Goal: Task Accomplishment & Management: Manage account settings

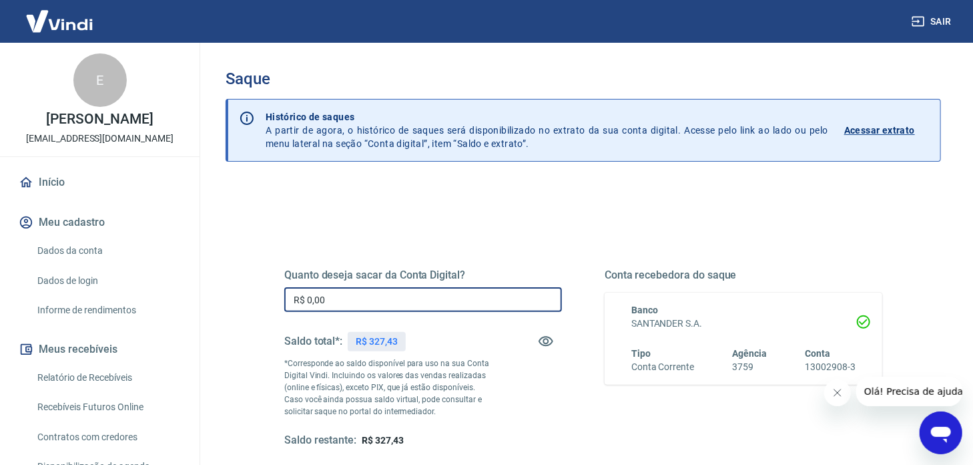
drag, startPoint x: 356, startPoint y: 300, endPoint x: 282, endPoint y: 294, distance: 73.7
click at [282, 294] on div "Quanto deseja sacar da Conta Digital? R$ 0,00 ​ Saldo total*: R$ 327,43 *Corres…" at bounding box center [583, 365] width 630 height 310
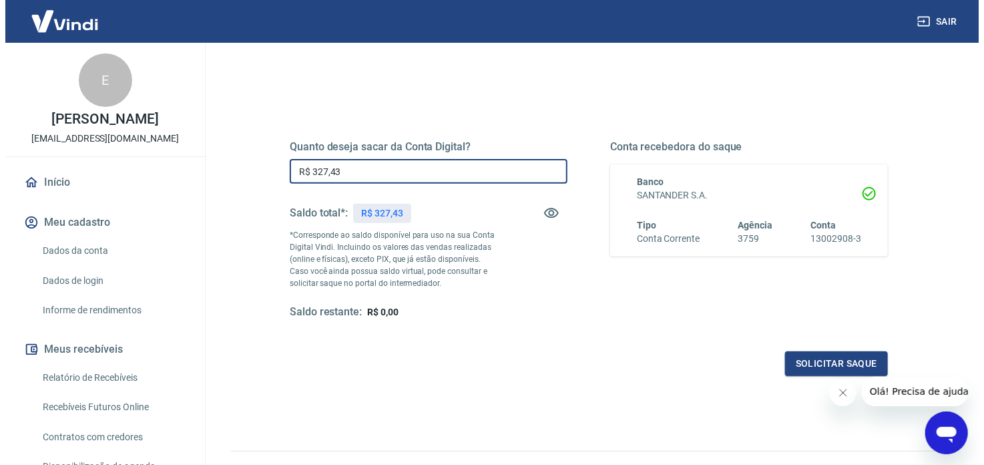
scroll to position [138, 0]
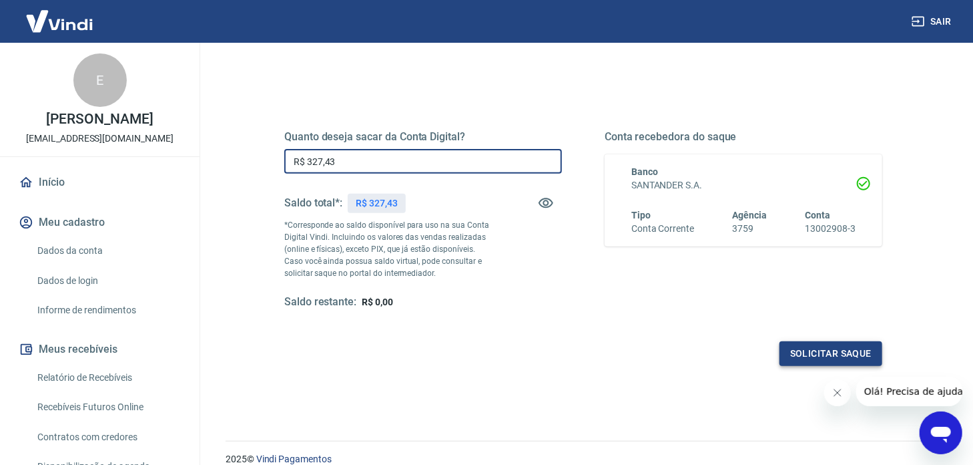
type input "R$ 327,43"
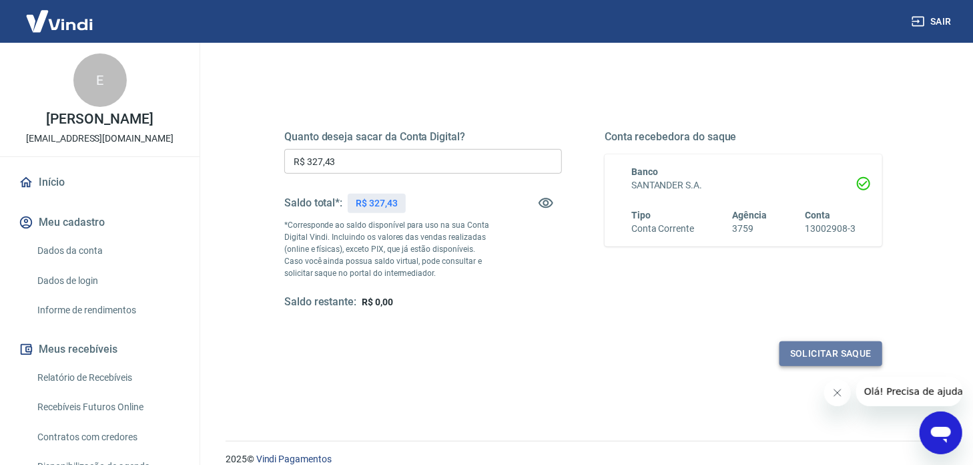
click at [836, 346] on button "Solicitar saque" at bounding box center [831, 353] width 103 height 25
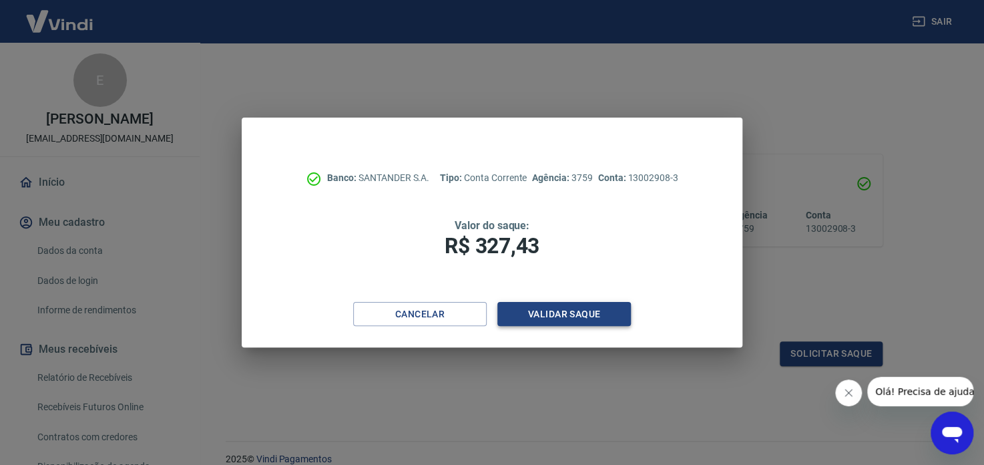
click at [599, 307] on button "Validar saque" at bounding box center [564, 314] width 134 height 25
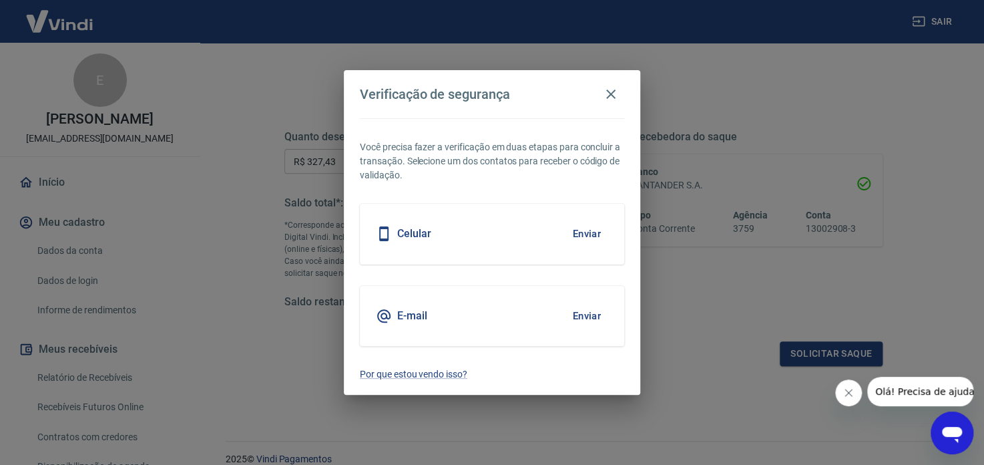
click at [588, 316] on button "Enviar" at bounding box center [586, 316] width 43 height 28
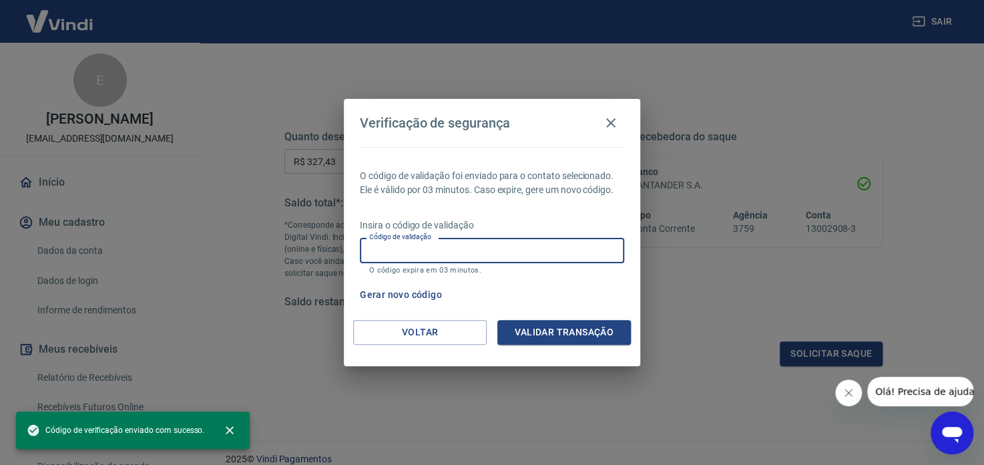
click at [588, 252] on input "Código de validação" at bounding box center [492, 250] width 264 height 25
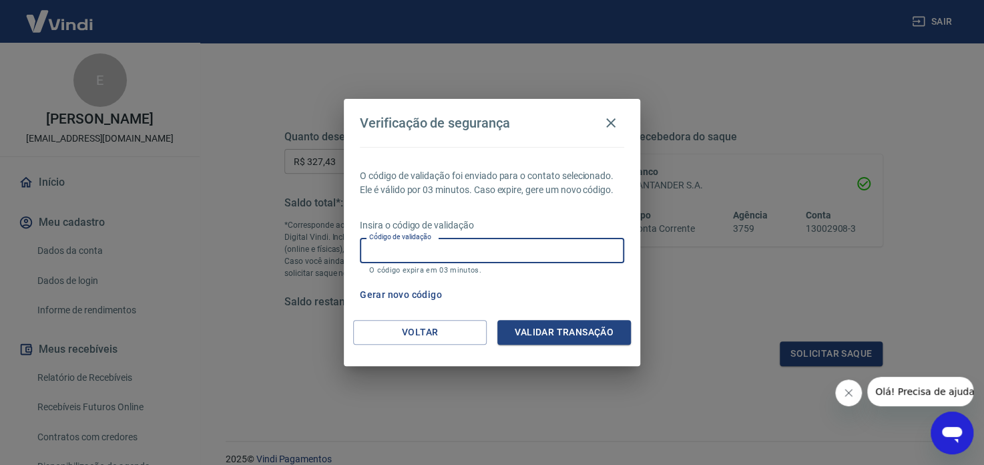
paste input "405542"
type input "405542"
click at [553, 322] on button "Validar transação" at bounding box center [564, 332] width 134 height 25
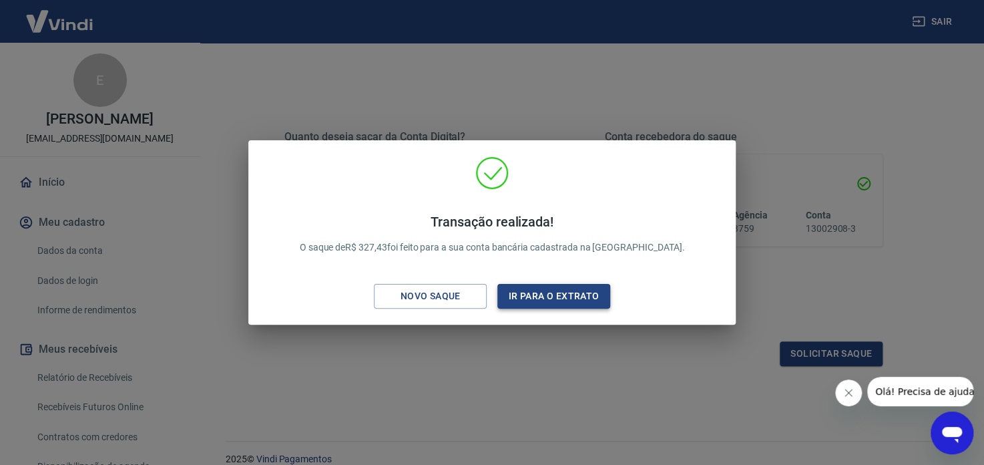
click at [541, 292] on button "Ir para o extrato" at bounding box center [553, 296] width 113 height 25
